Goal: Check status: Check status

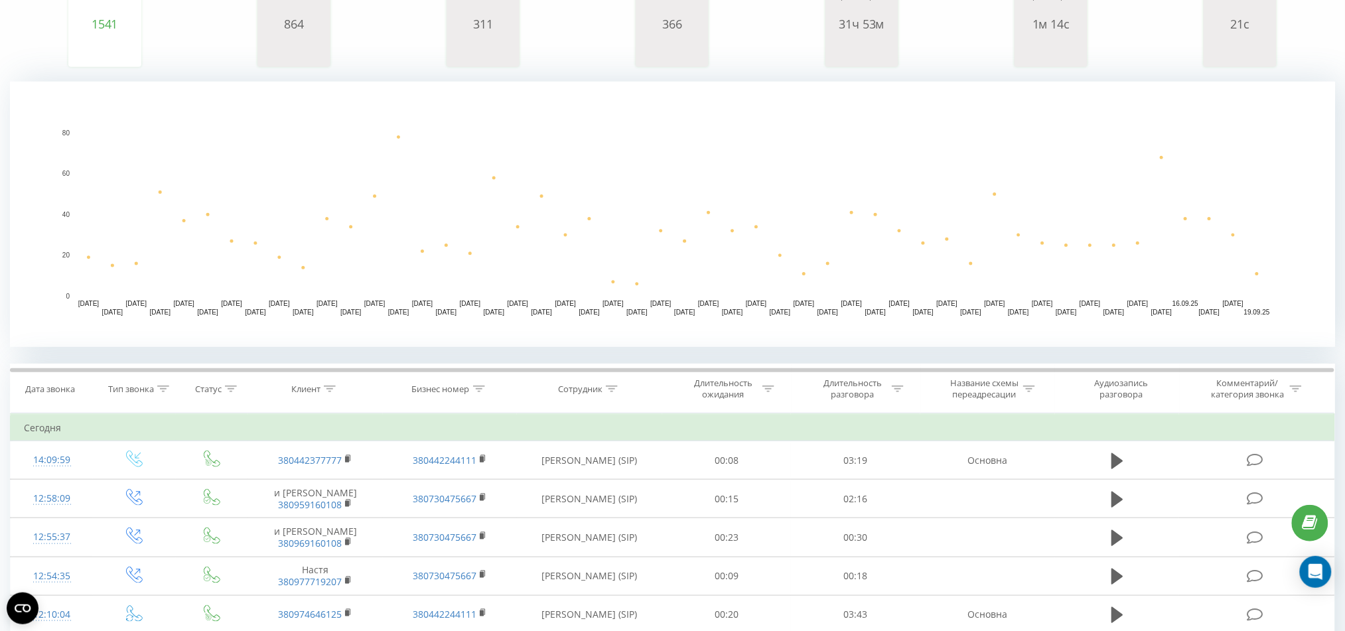
scroll to position [265, 0]
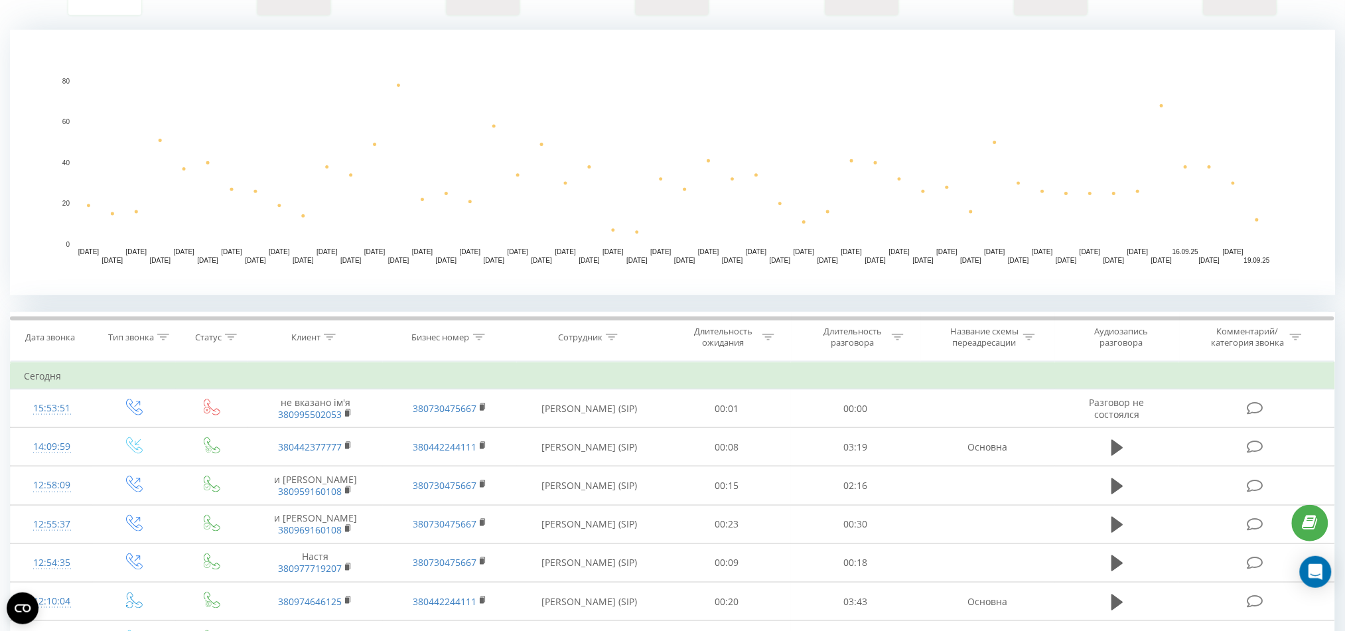
scroll to position [265, 0]
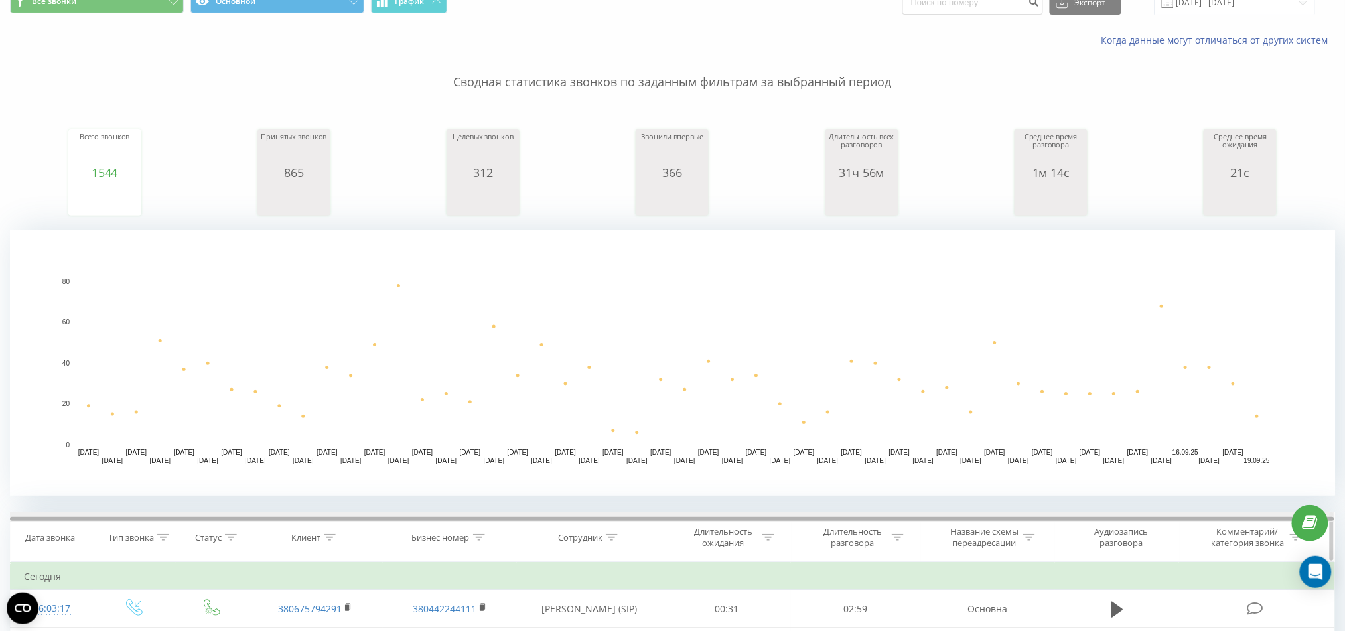
scroll to position [354, 0]
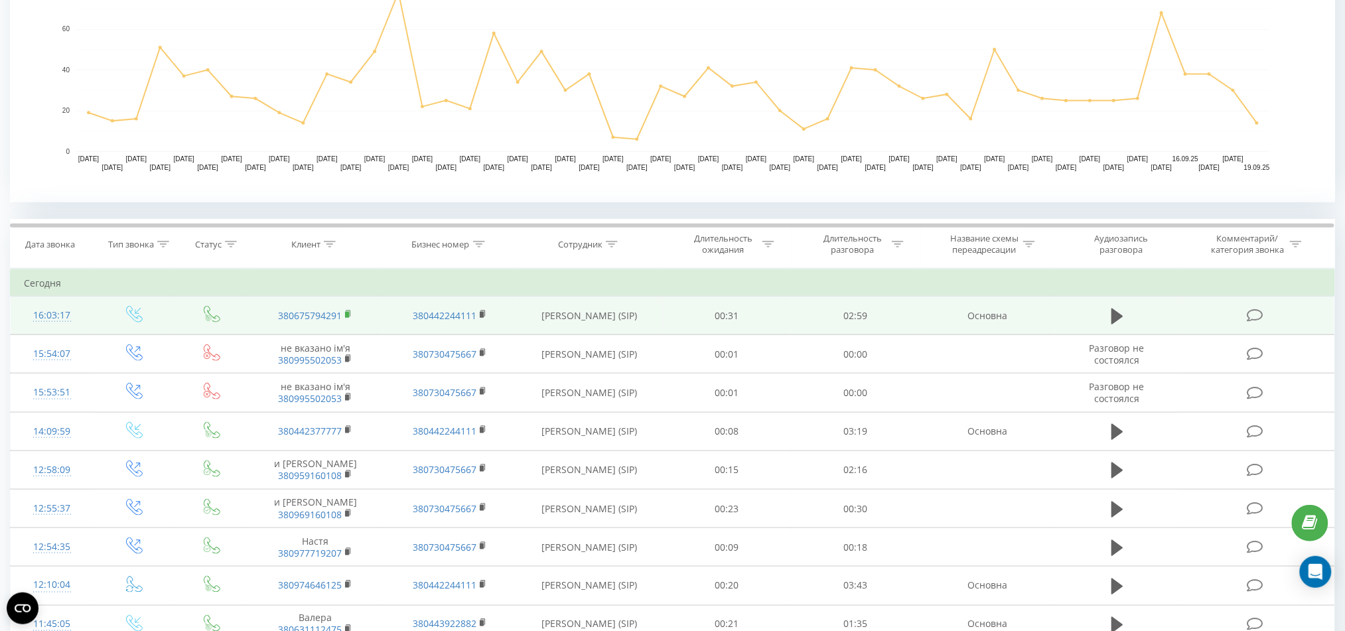
click at [346, 316] on rect at bounding box center [347, 315] width 4 height 6
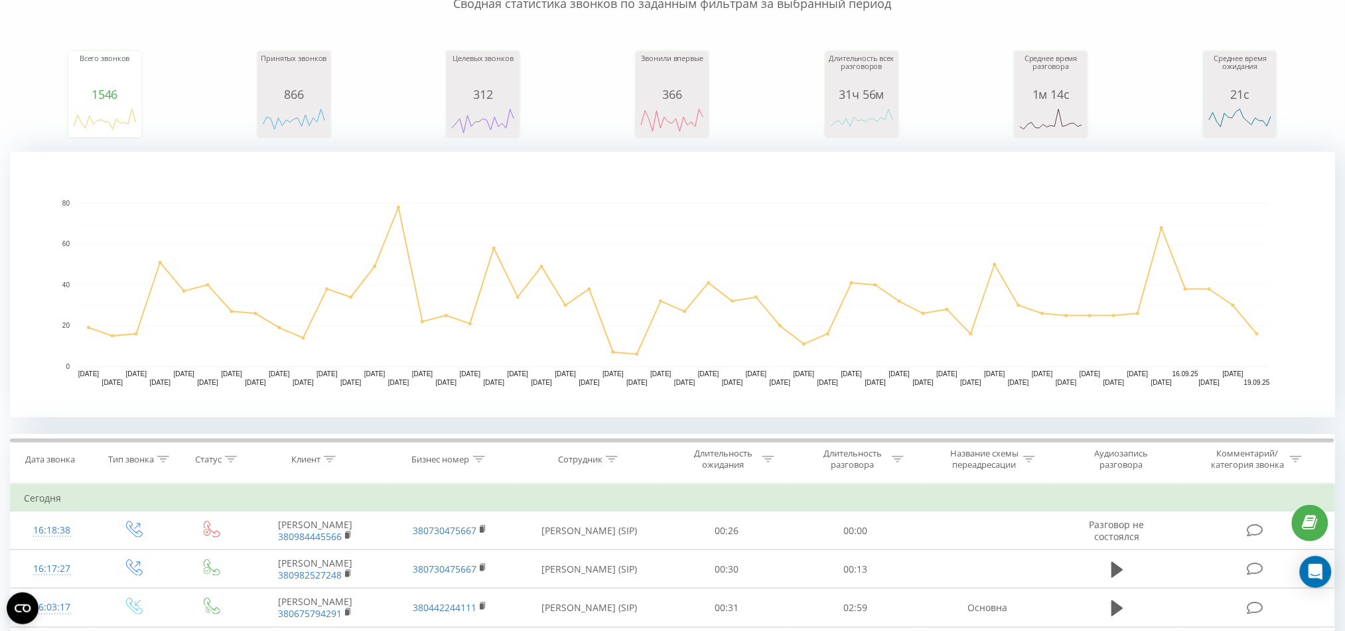
scroll to position [265, 0]
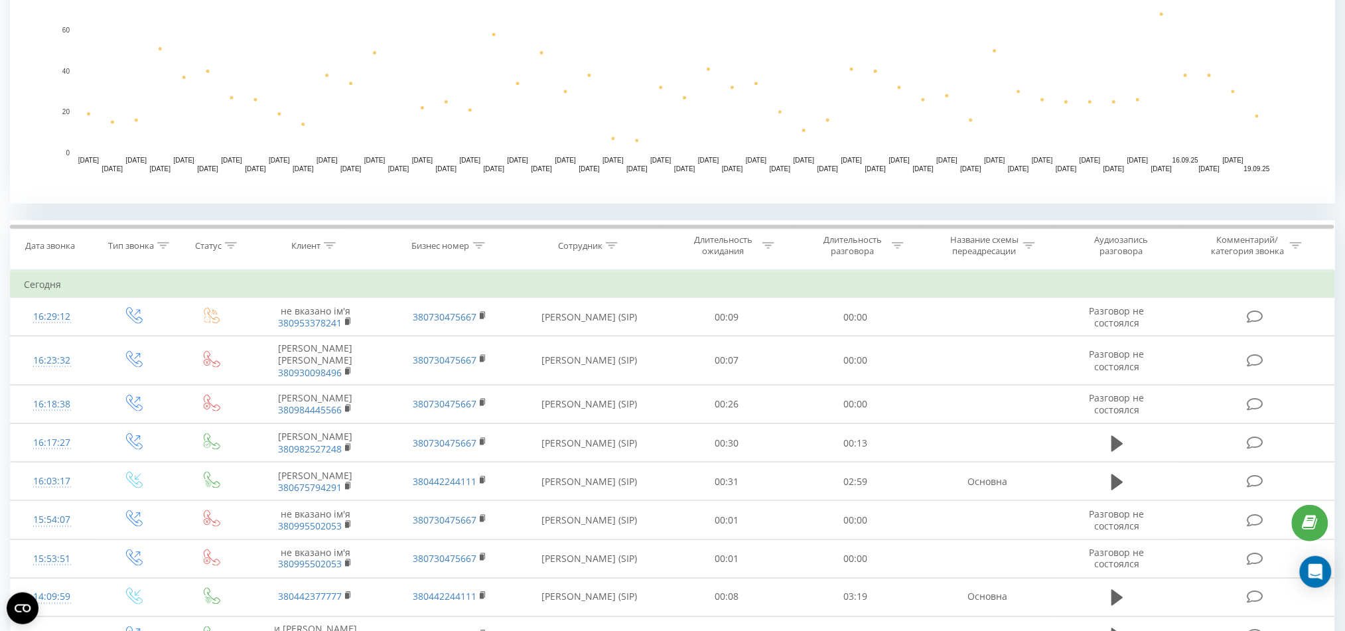
scroll to position [354, 0]
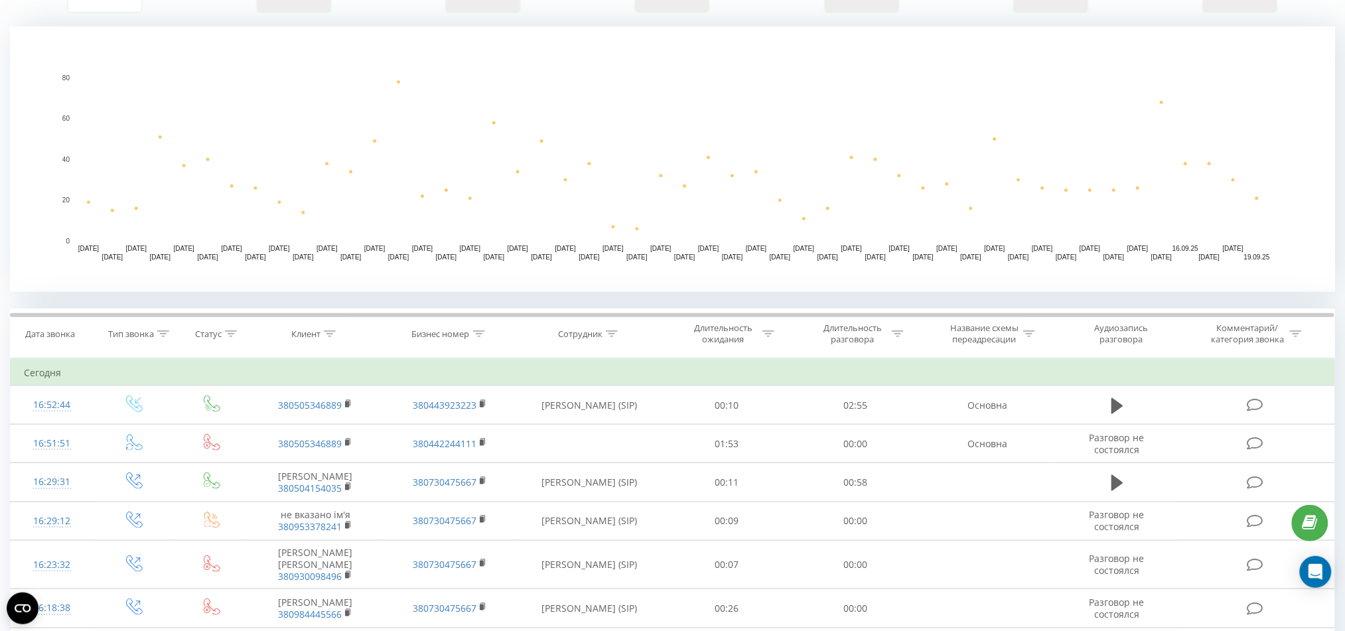
scroll to position [265, 0]
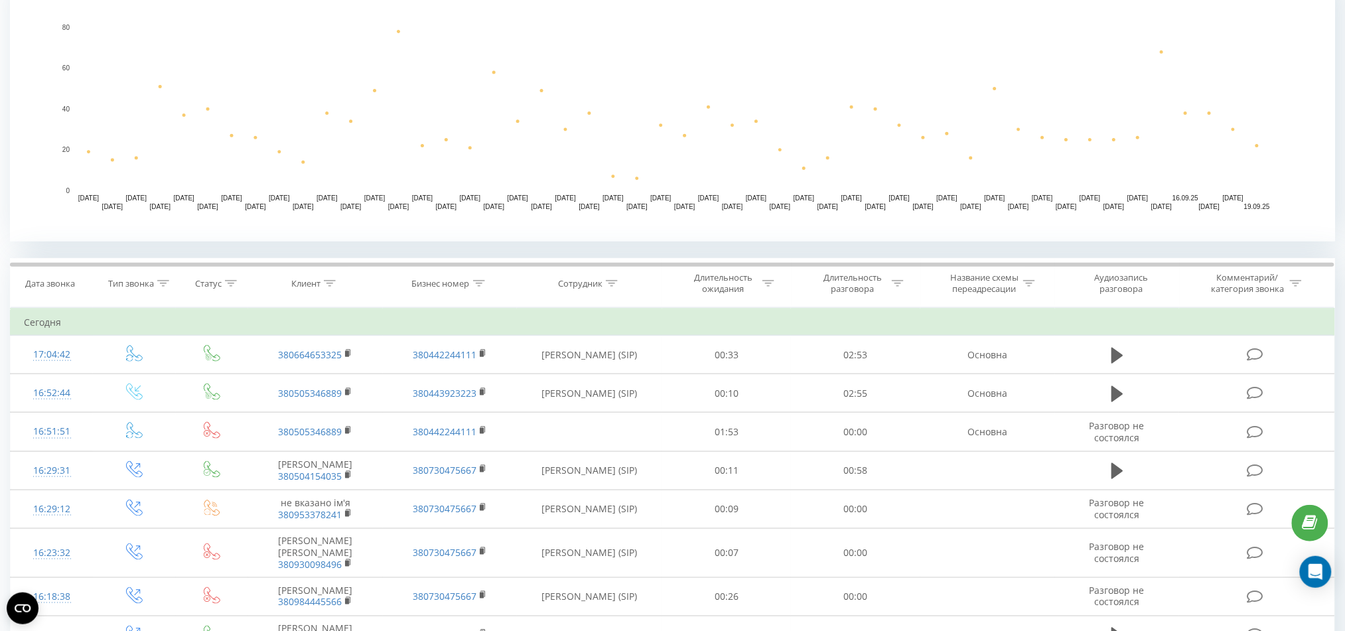
scroll to position [354, 0]
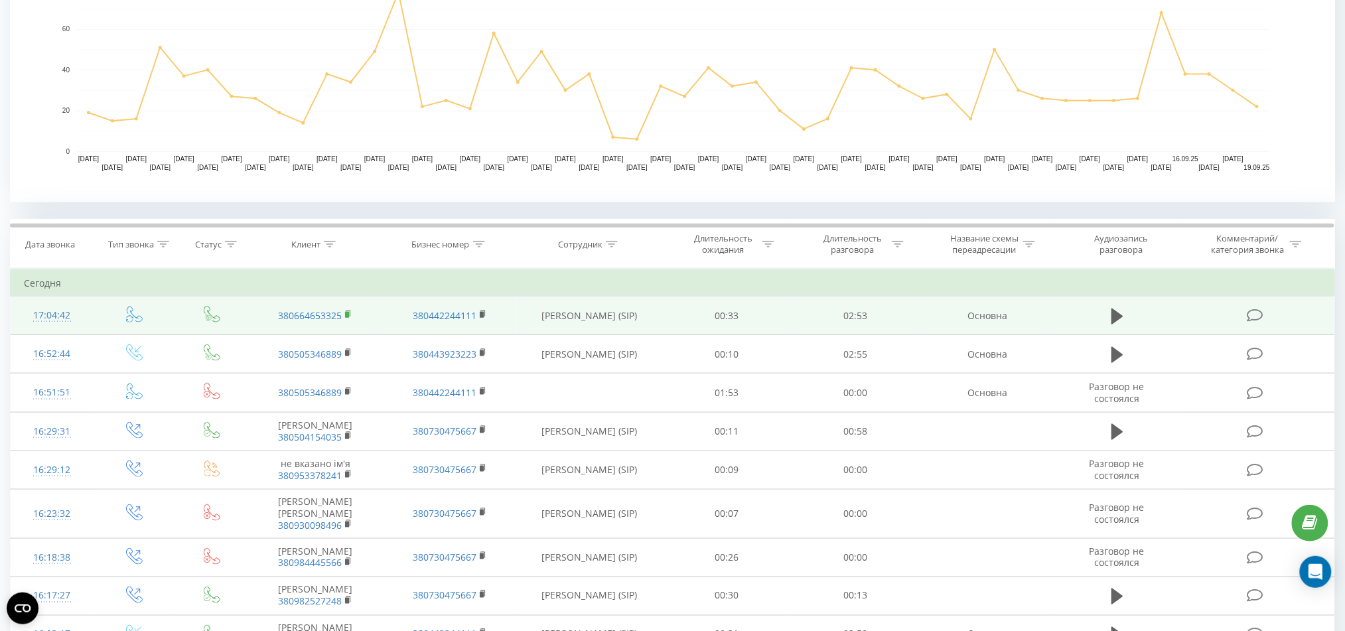
click at [345, 317] on icon at bounding box center [348, 314] width 7 height 9
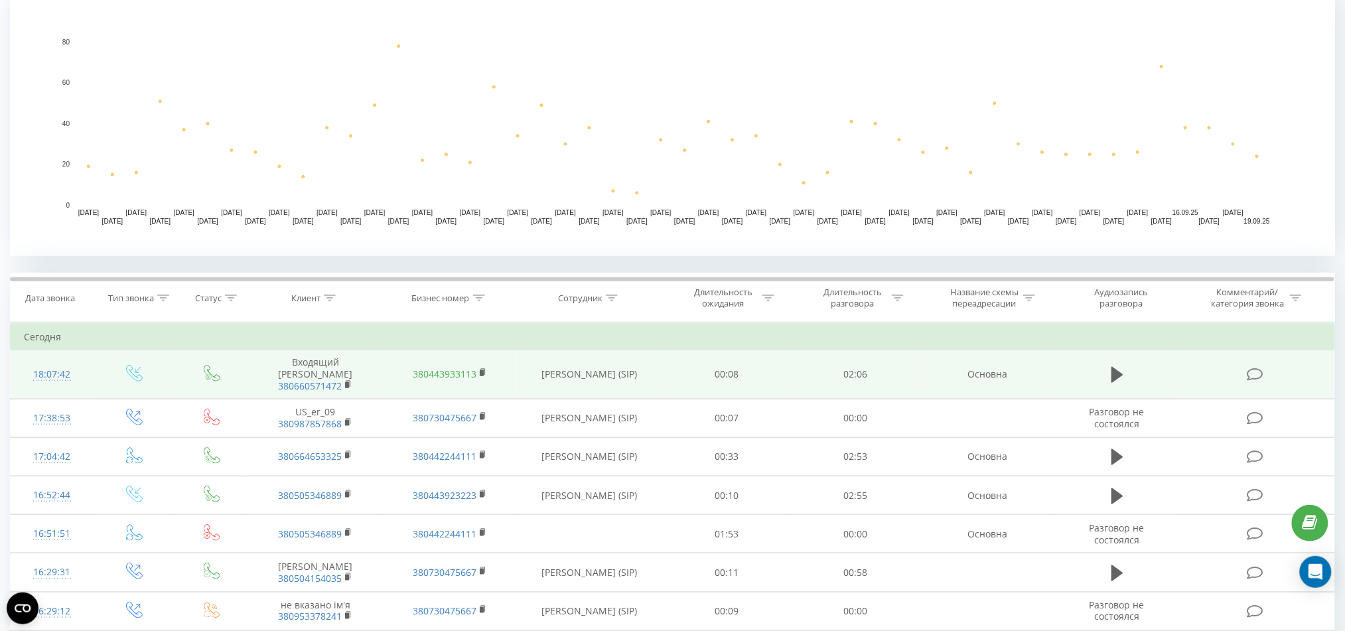
scroll to position [354, 0]
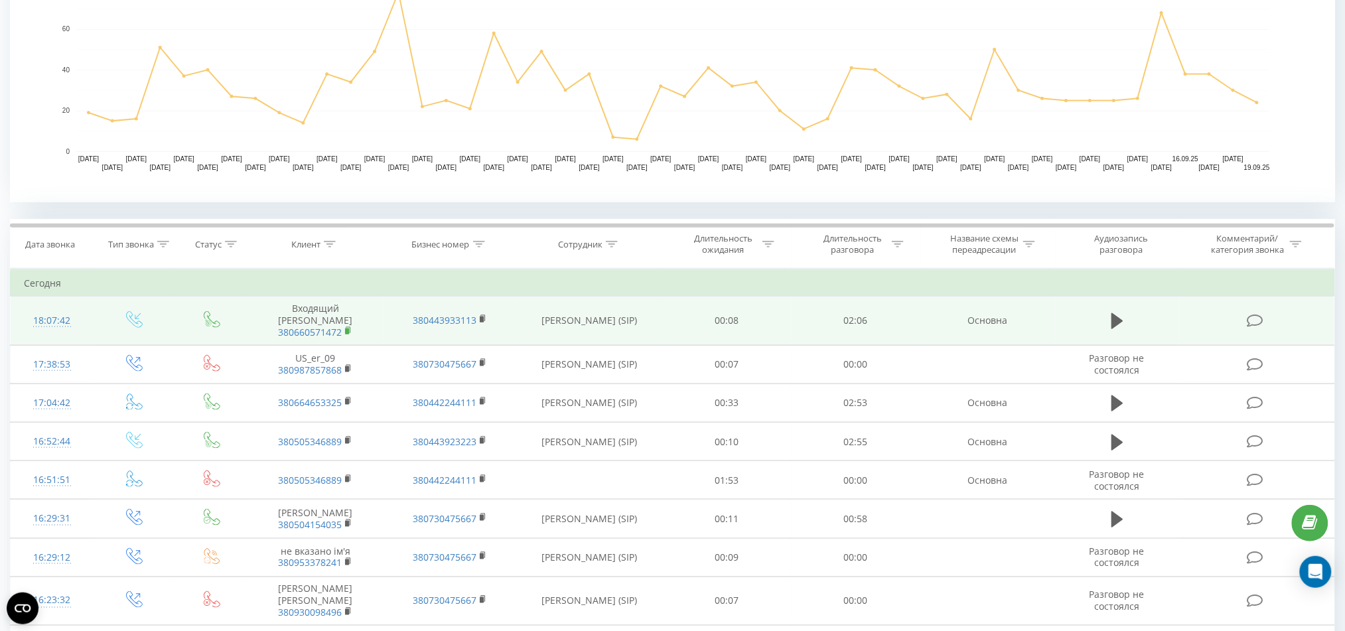
click at [345, 326] on icon at bounding box center [348, 330] width 7 height 9
